Goal: Transaction & Acquisition: Purchase product/service

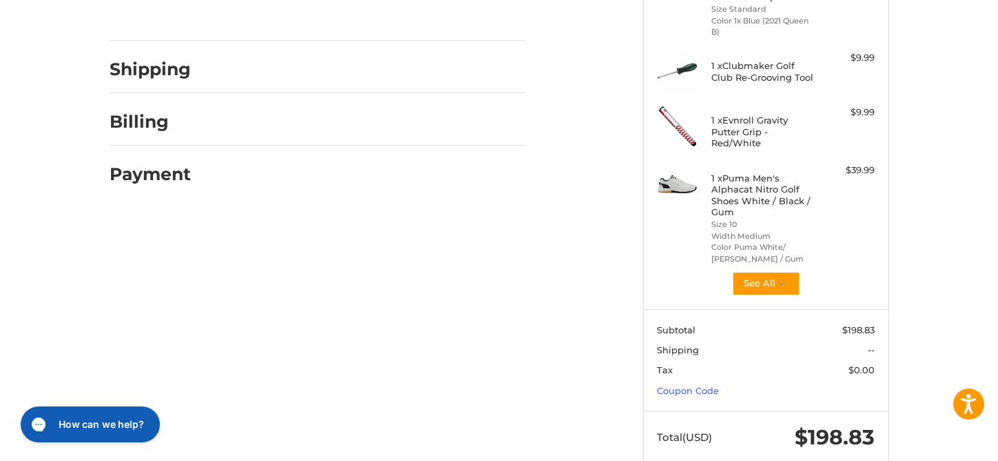
scroll to position [285, 0]
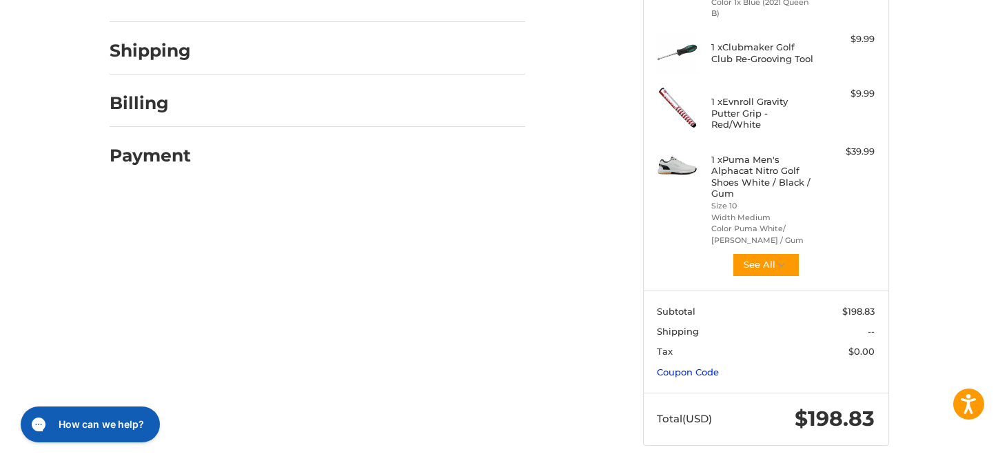
click at [695, 366] on link "Coupon Code" at bounding box center [688, 371] width 62 height 11
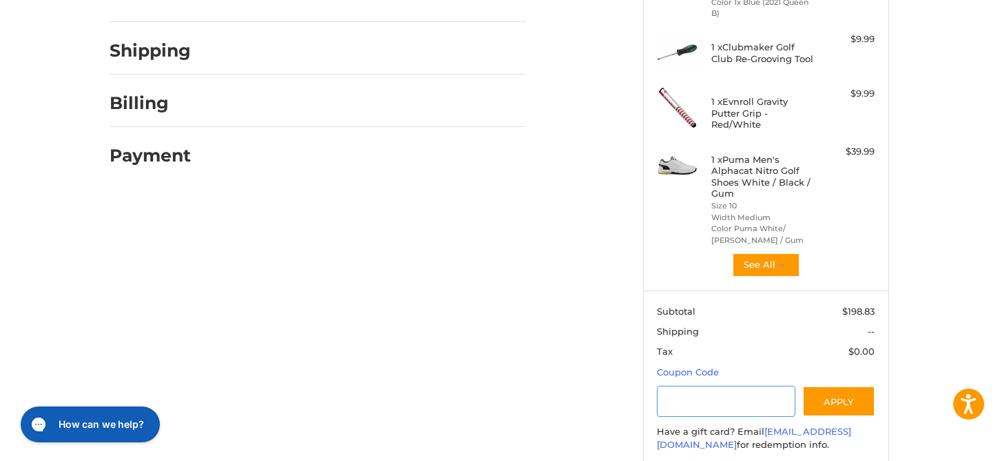
click at [703, 394] on input "Gift Certificate or Coupon Code" at bounding box center [726, 400] width 139 height 31
paste input "******"
type input "******"
click at [847, 385] on button "Apply" at bounding box center [839, 400] width 73 height 31
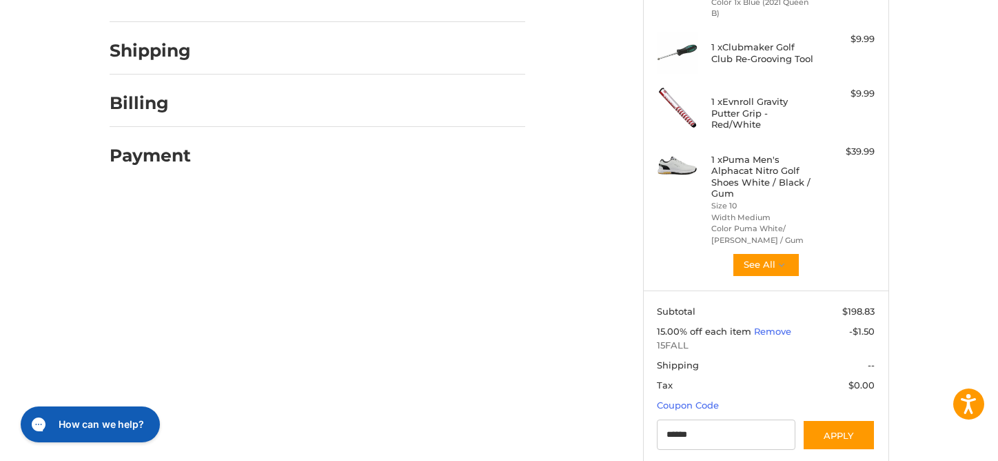
click at [862, 325] on span "-$1.50" at bounding box center [862, 330] width 26 height 11
click at [674, 339] on span "15FALL" at bounding box center [766, 346] width 218 height 14
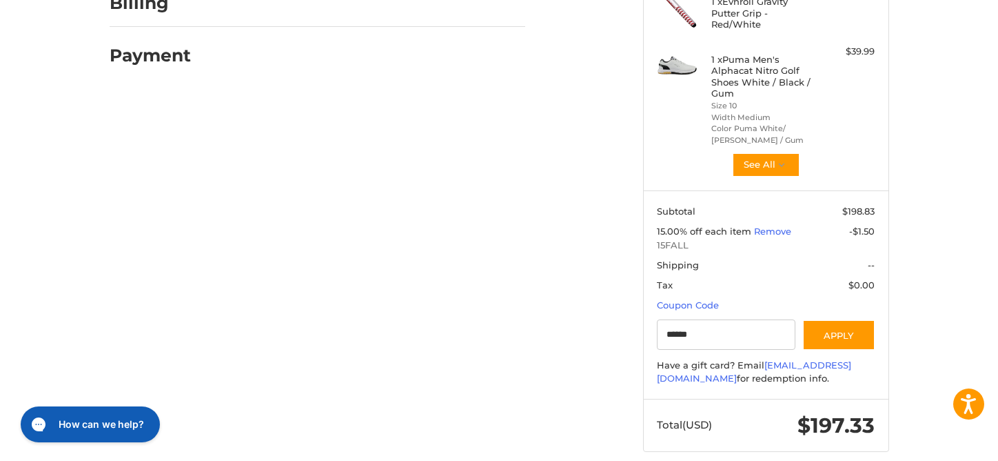
scroll to position [392, 0]
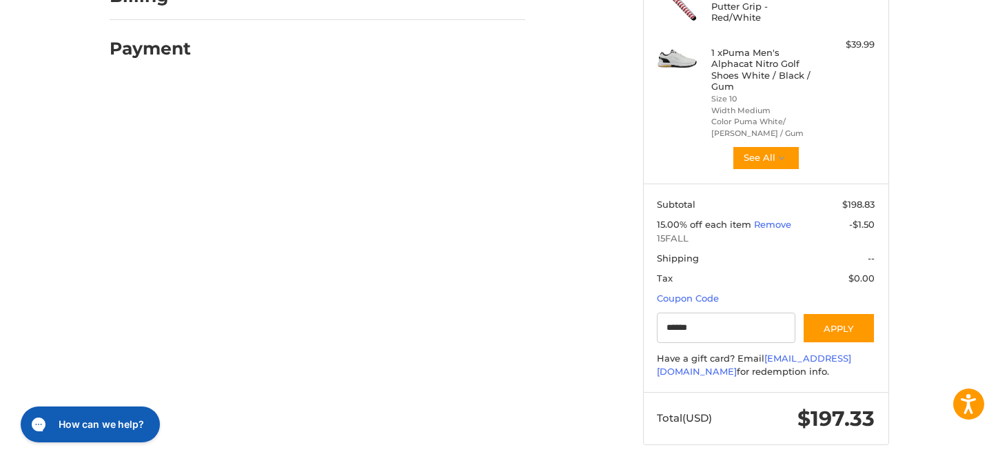
click at [803, 414] on span "$197.33" at bounding box center [836, 418] width 77 height 26
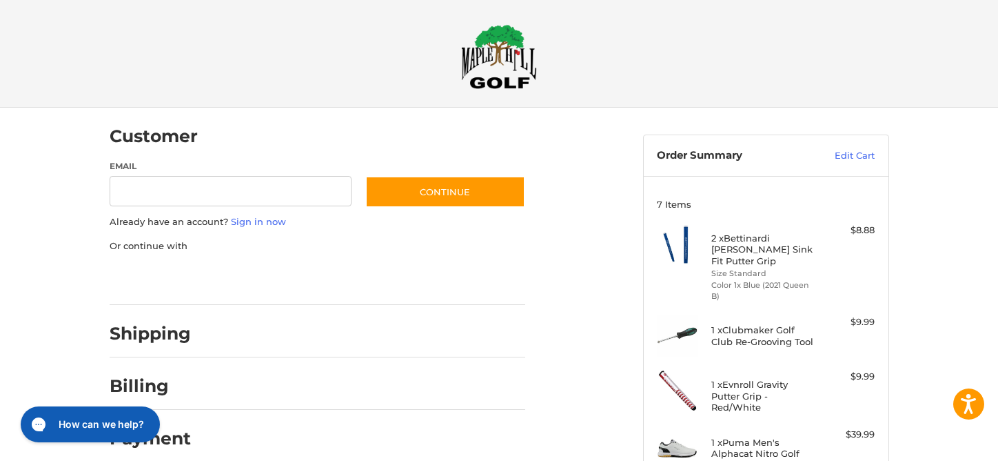
scroll to position [0, 0]
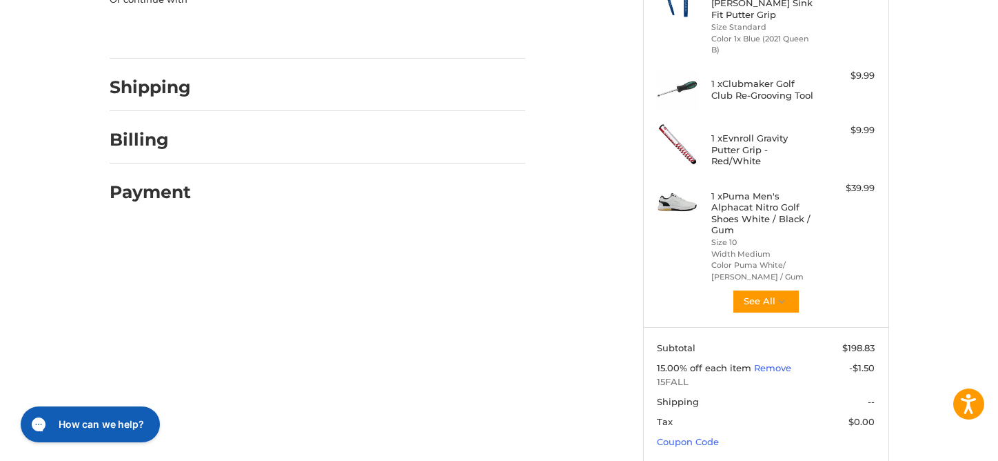
scroll to position [250, 0]
click at [772, 290] on button "See All" at bounding box center [766, 300] width 68 height 25
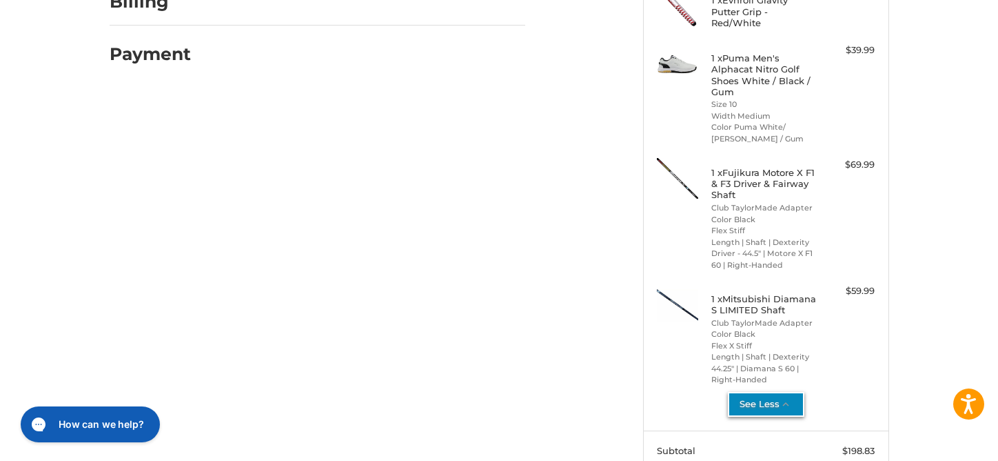
scroll to position [388, 0]
click at [734, 170] on h4 "1 x Fujikura Motore X F1 & F3 Driver & Fairway Shaft" at bounding box center [764, 182] width 105 height 34
click at [761, 174] on h4 "1 x Fujikura Motore X F1 & F3 Driver & Fairway Shaft" at bounding box center [764, 182] width 105 height 34
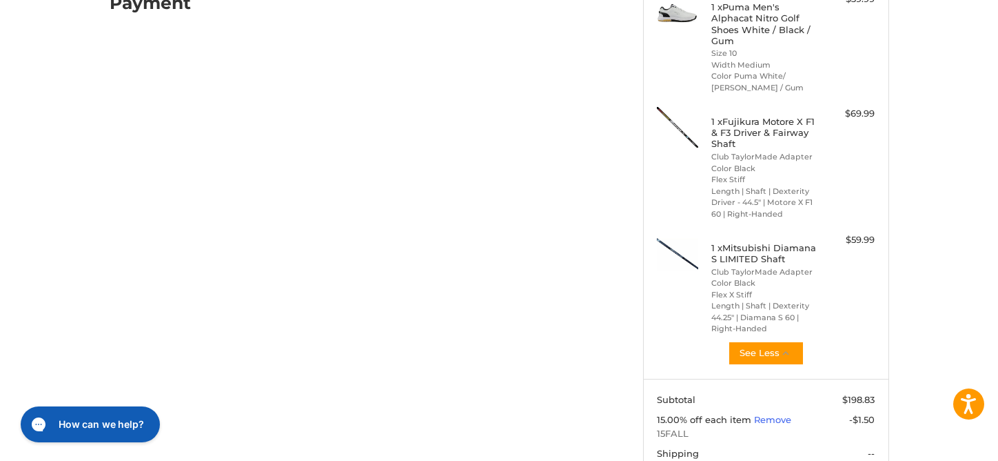
scroll to position [560, 0]
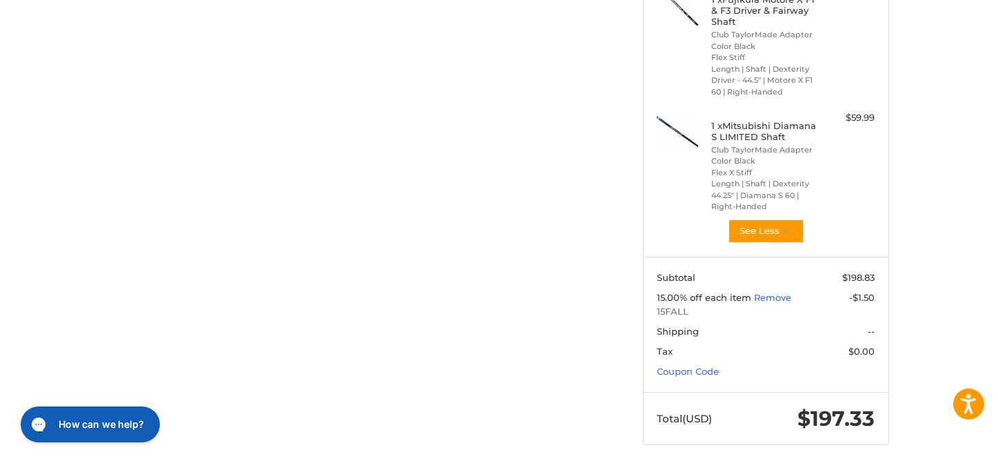
click at [673, 305] on span "15FALL" at bounding box center [766, 312] width 218 height 14
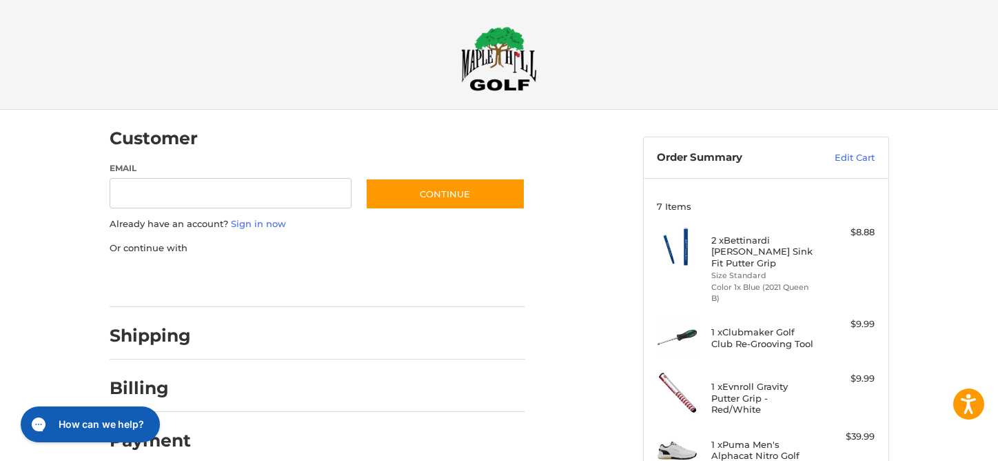
scroll to position [0, 0]
